Goal: Task Accomplishment & Management: Complete application form

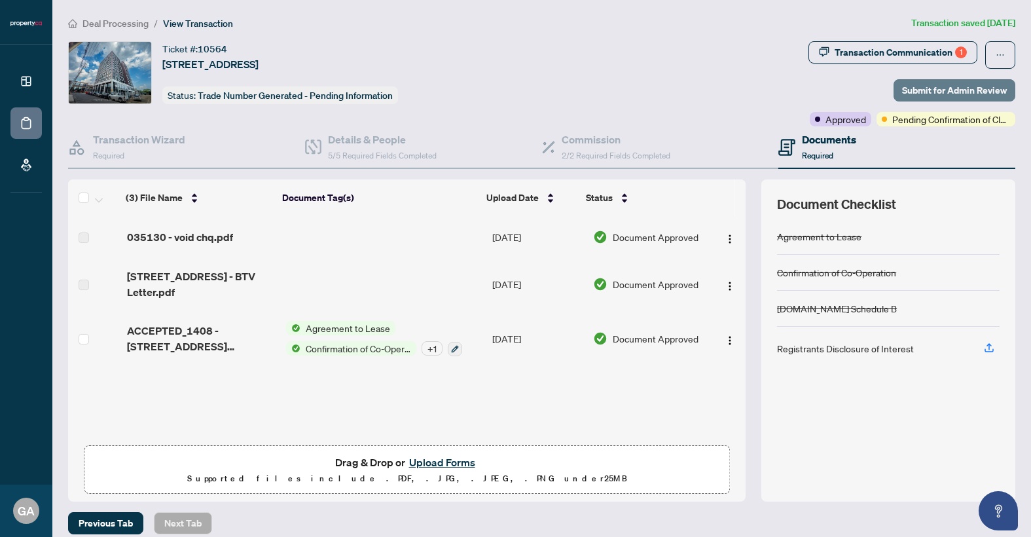
click at [930, 92] on span "Submit for Admin Review" at bounding box center [954, 90] width 105 height 21
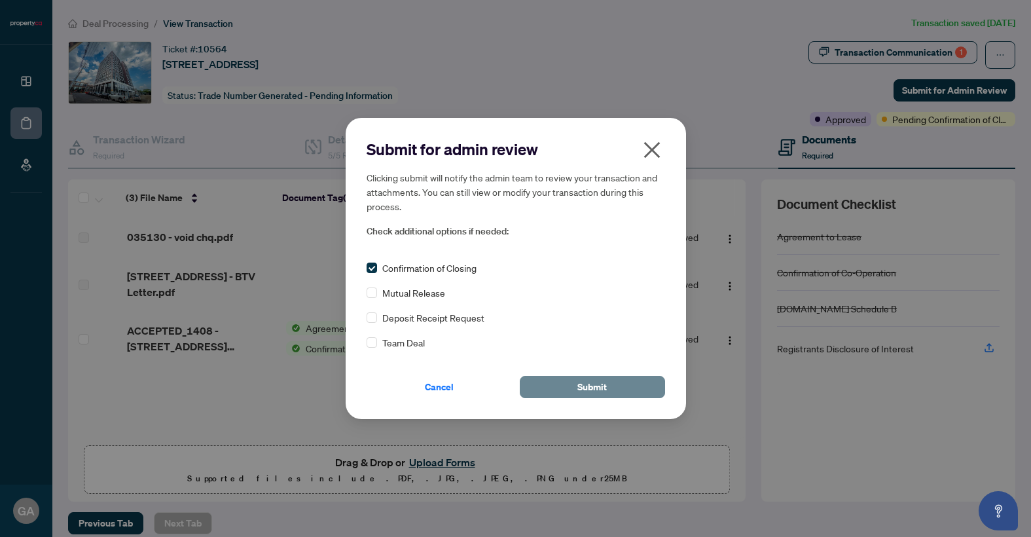
click at [552, 384] on button "Submit" at bounding box center [592, 387] width 145 height 22
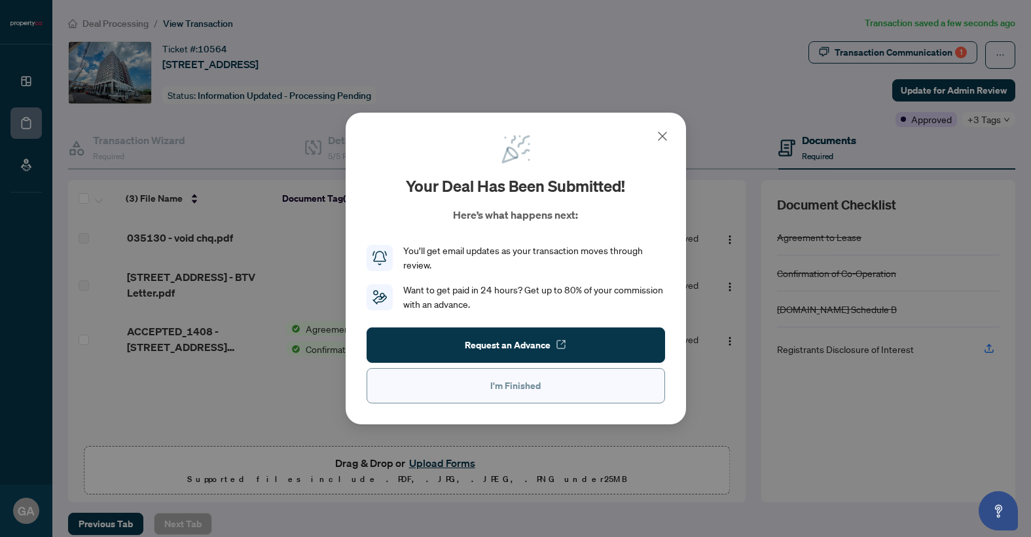
click at [520, 388] on span "I'm Finished" at bounding box center [515, 385] width 50 height 21
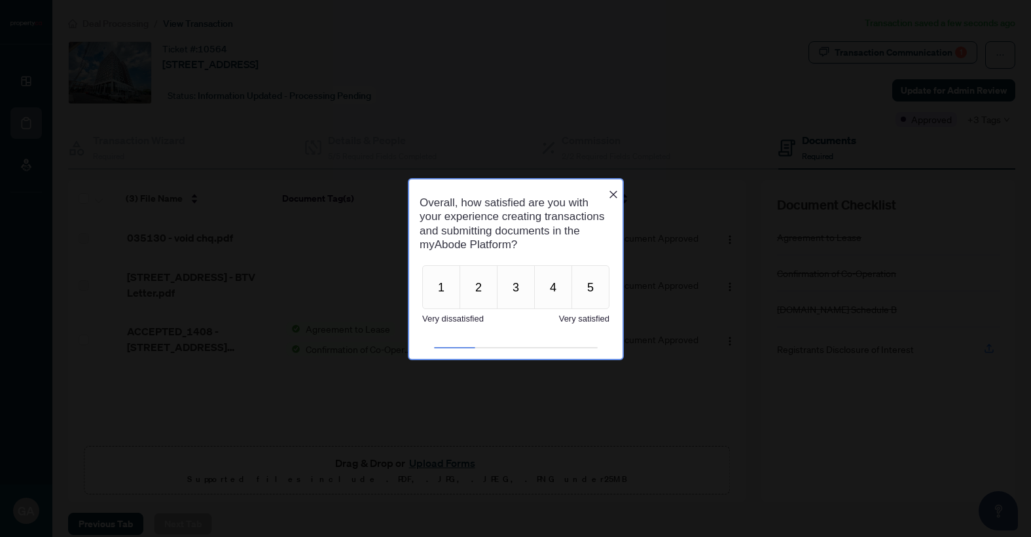
click at [615, 189] on icon "Close button" at bounding box center [612, 194] width 10 height 10
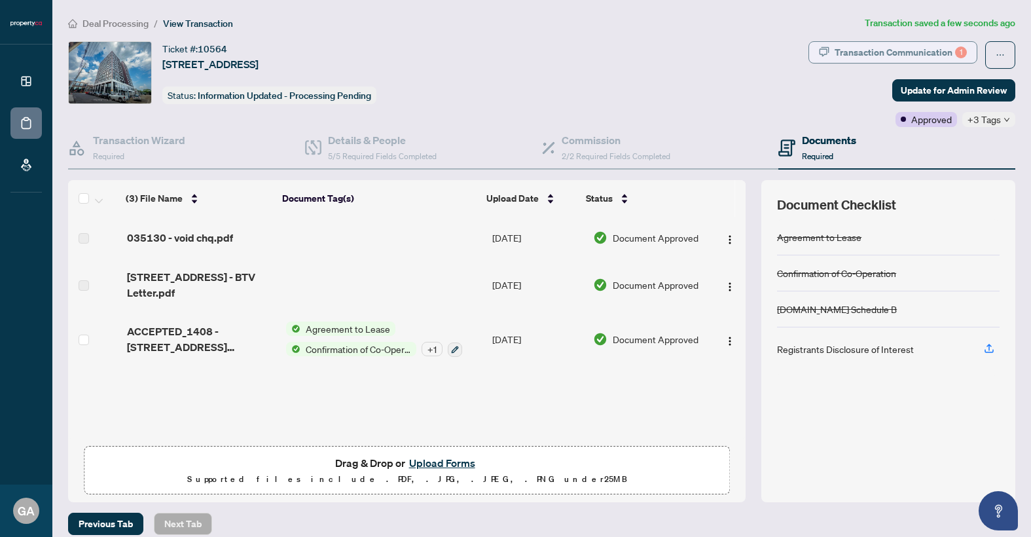
click at [878, 46] on div "Transaction Communication 1" at bounding box center [901, 52] width 132 height 21
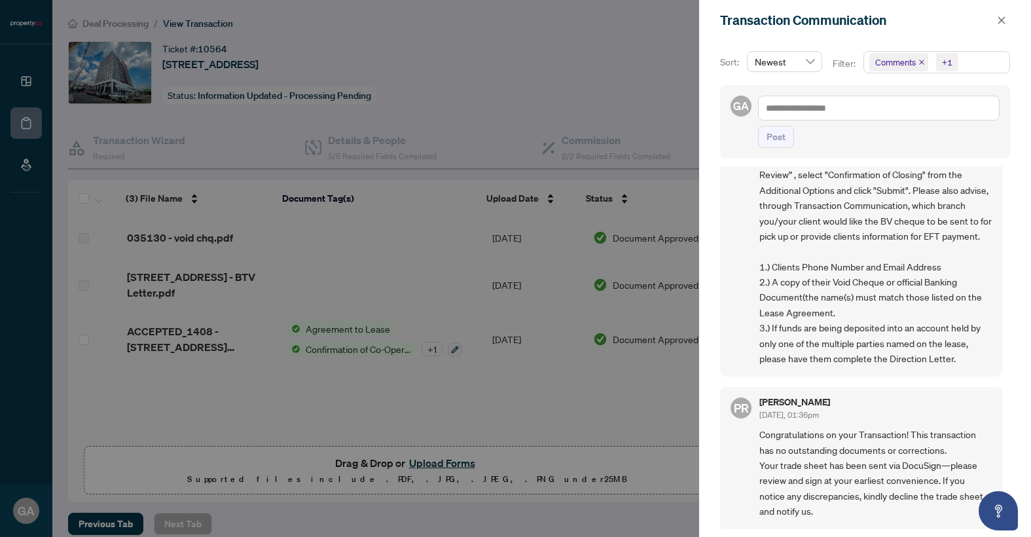
scroll to position [3, 0]
click at [538, 119] on div at bounding box center [515, 268] width 1031 height 537
click at [101, 20] on div at bounding box center [515, 268] width 1031 height 537
click at [993, 19] on button "button" at bounding box center [1001, 20] width 17 height 16
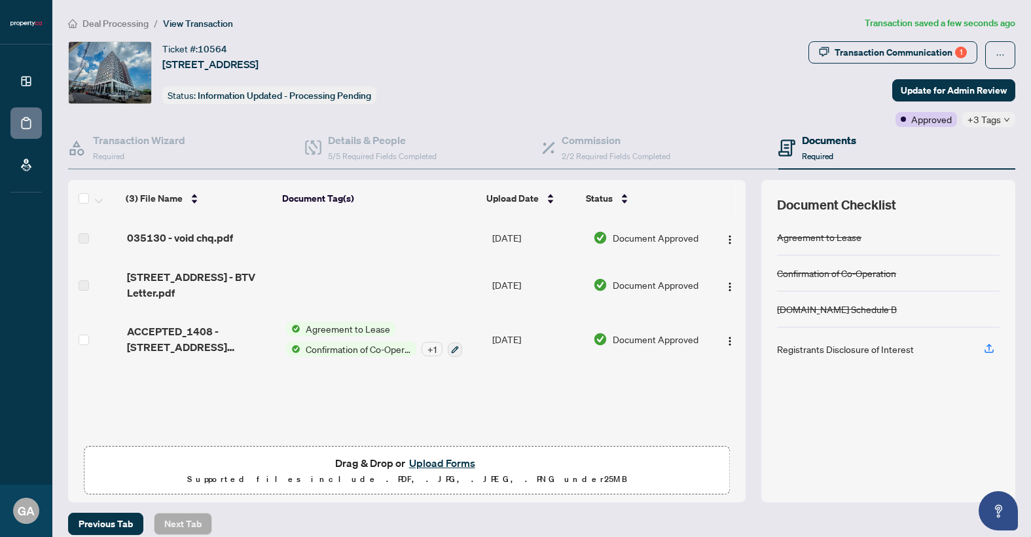
click at [107, 24] on span "Deal Processing" at bounding box center [115, 24] width 66 height 12
